Goal: Task Accomplishment & Management: Use online tool/utility

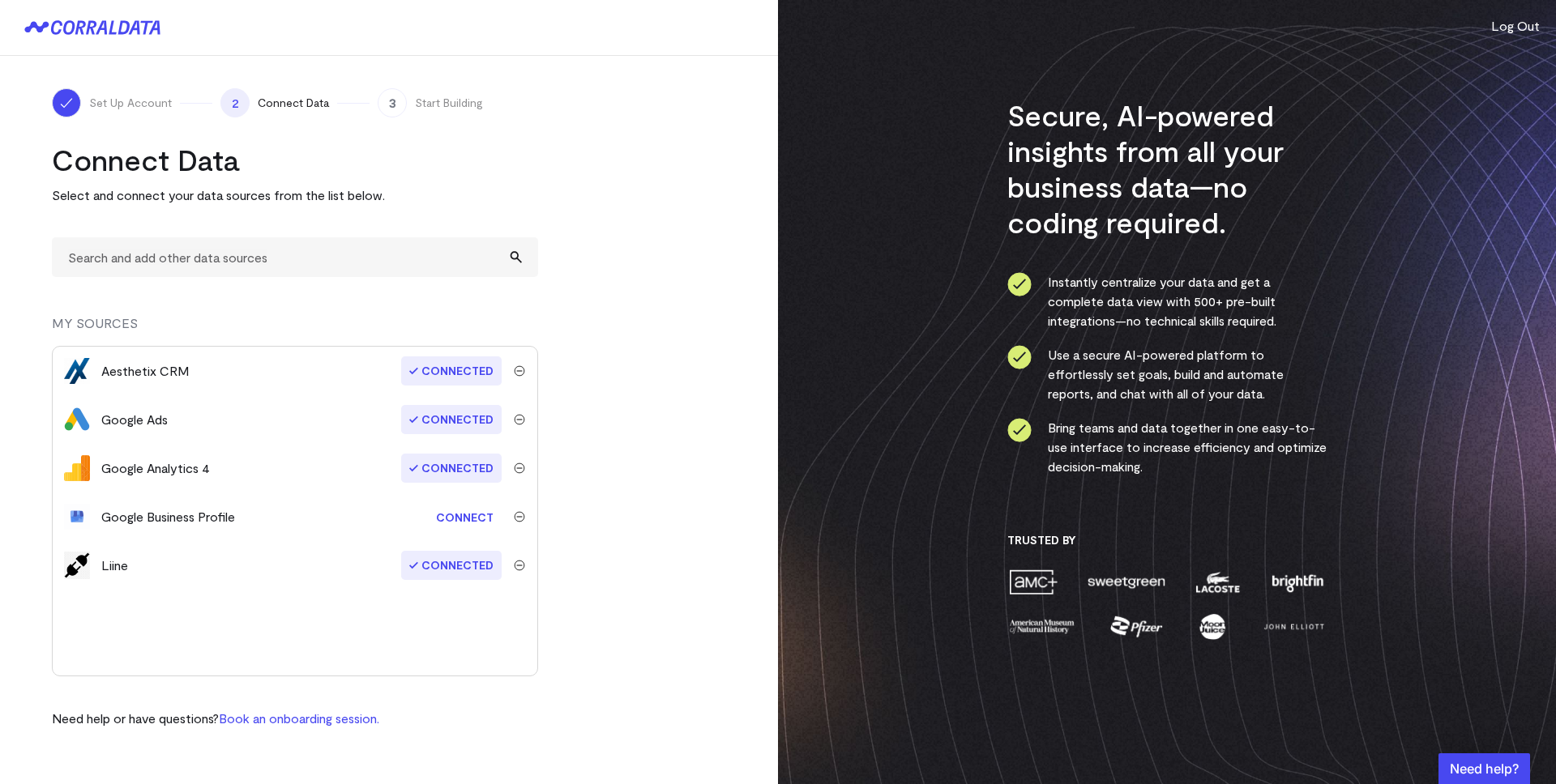
click at [478, 511] on link "Connect" at bounding box center [464, 517] width 74 height 30
click at [445, 519] on link "Connect" at bounding box center [464, 517] width 74 height 30
